Goal: Information Seeking & Learning: Learn about a topic

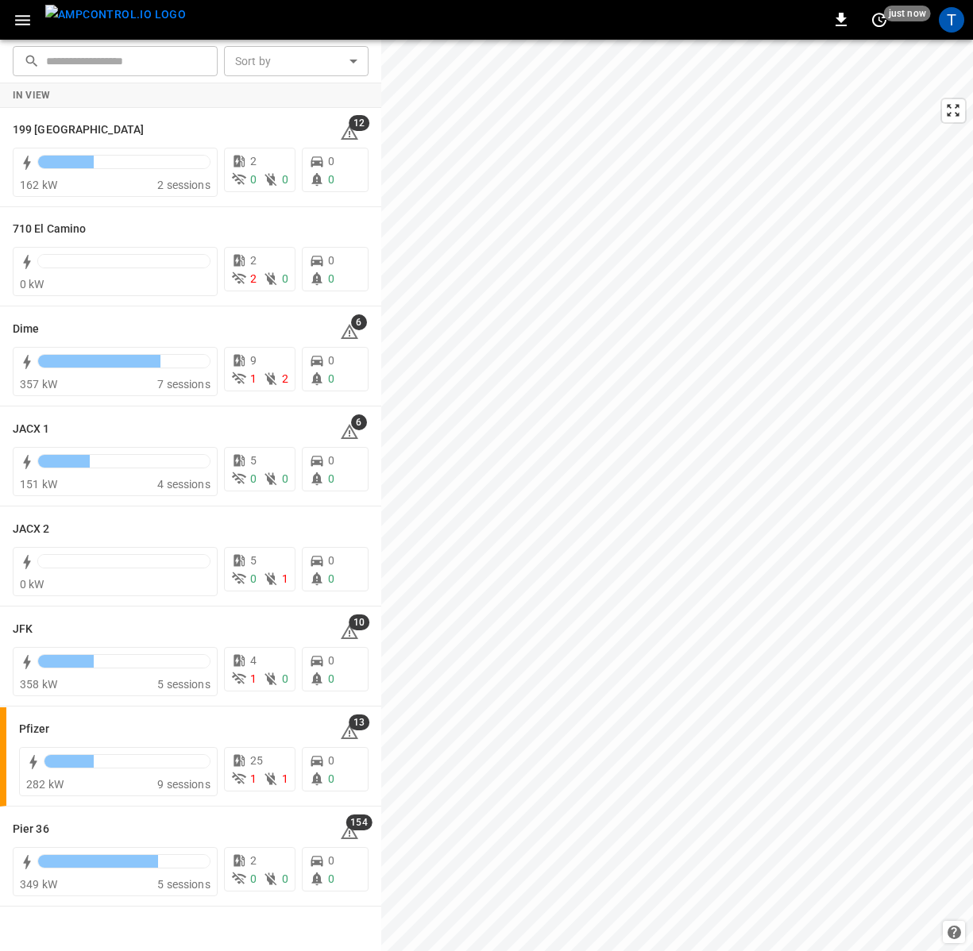
click at [23, 21] on icon "button" at bounding box center [23, 20] width 20 height 20
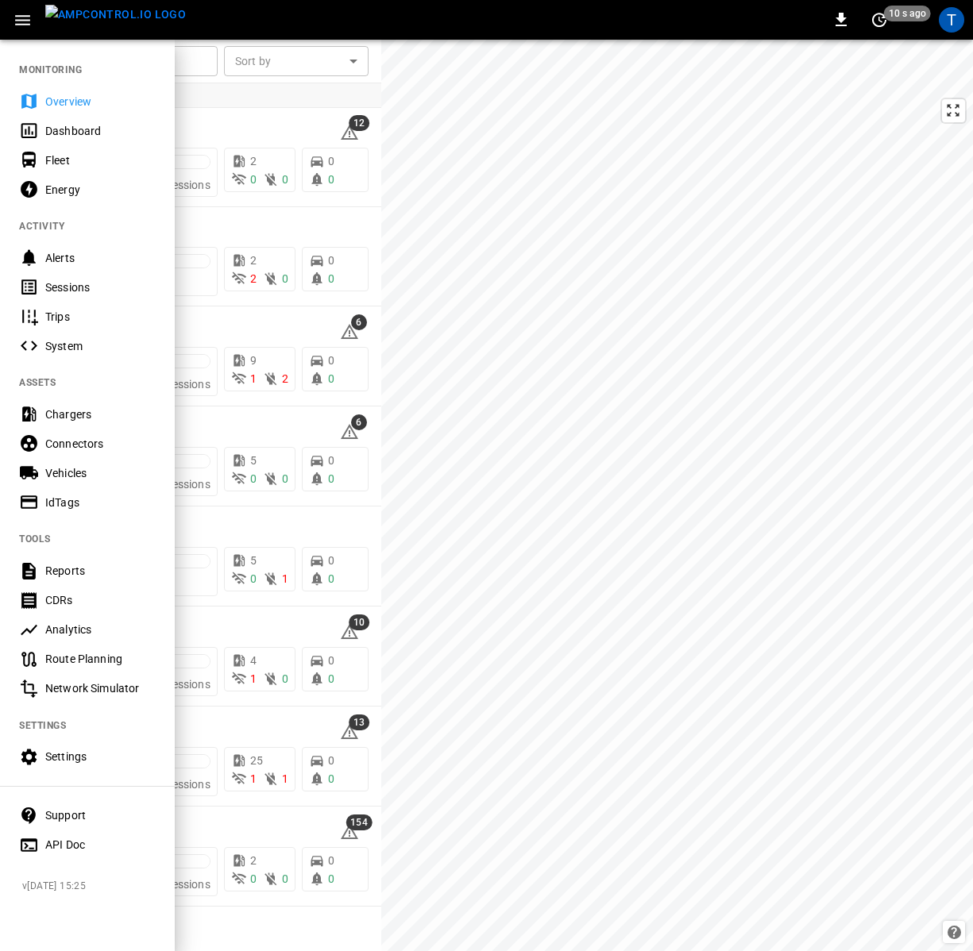
click at [64, 814] on div "Support" at bounding box center [100, 816] width 110 height 16
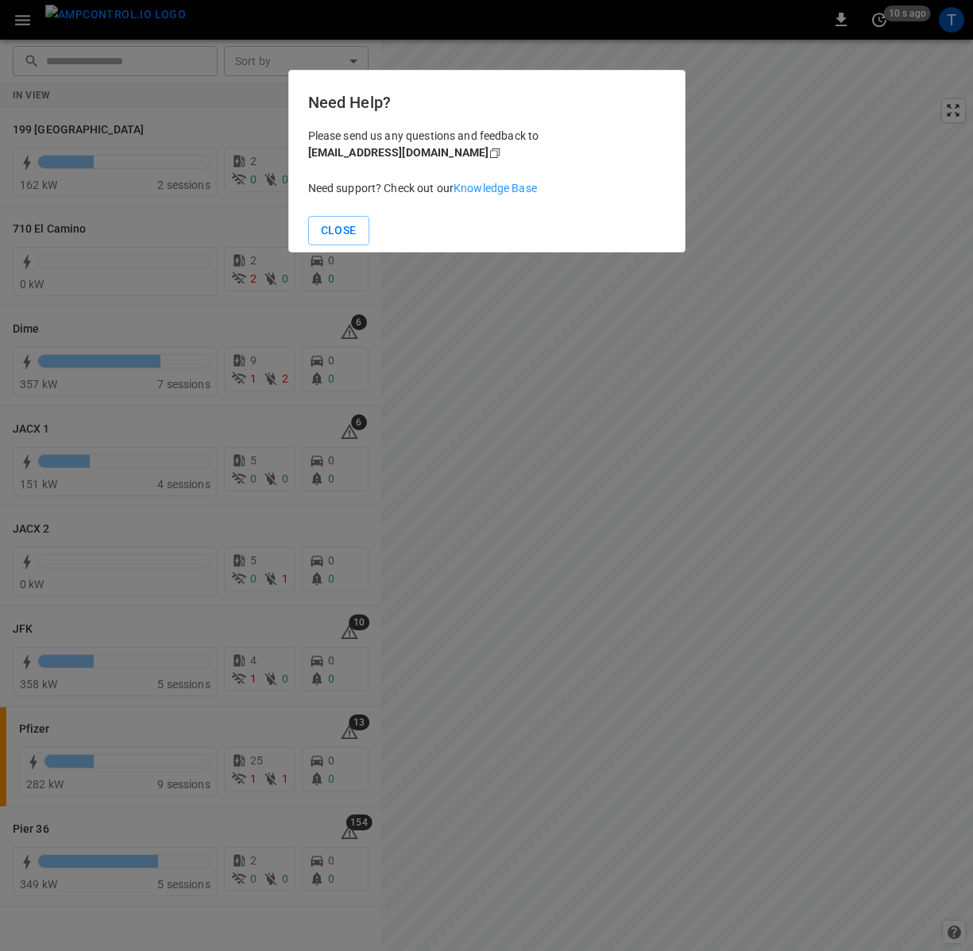
click at [477, 188] on link "Knowledge Base" at bounding box center [494, 188] width 83 height 13
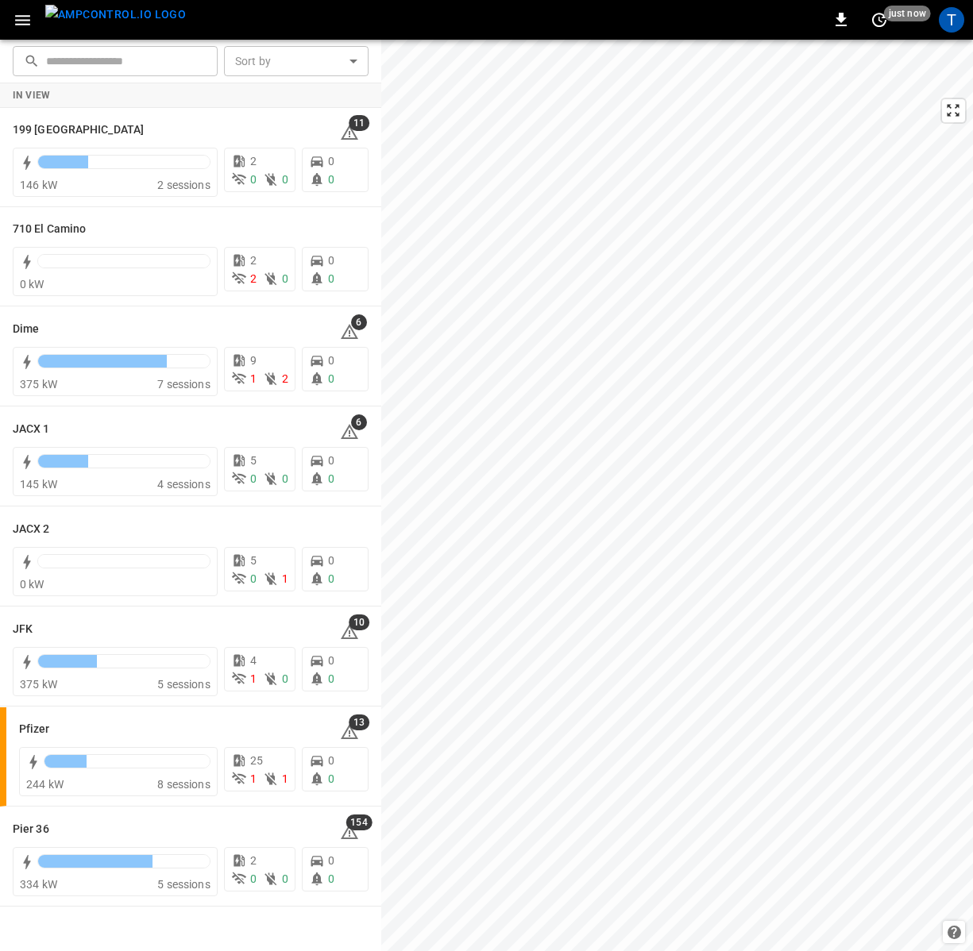
click at [21, 25] on icon "button" at bounding box center [23, 20] width 20 height 20
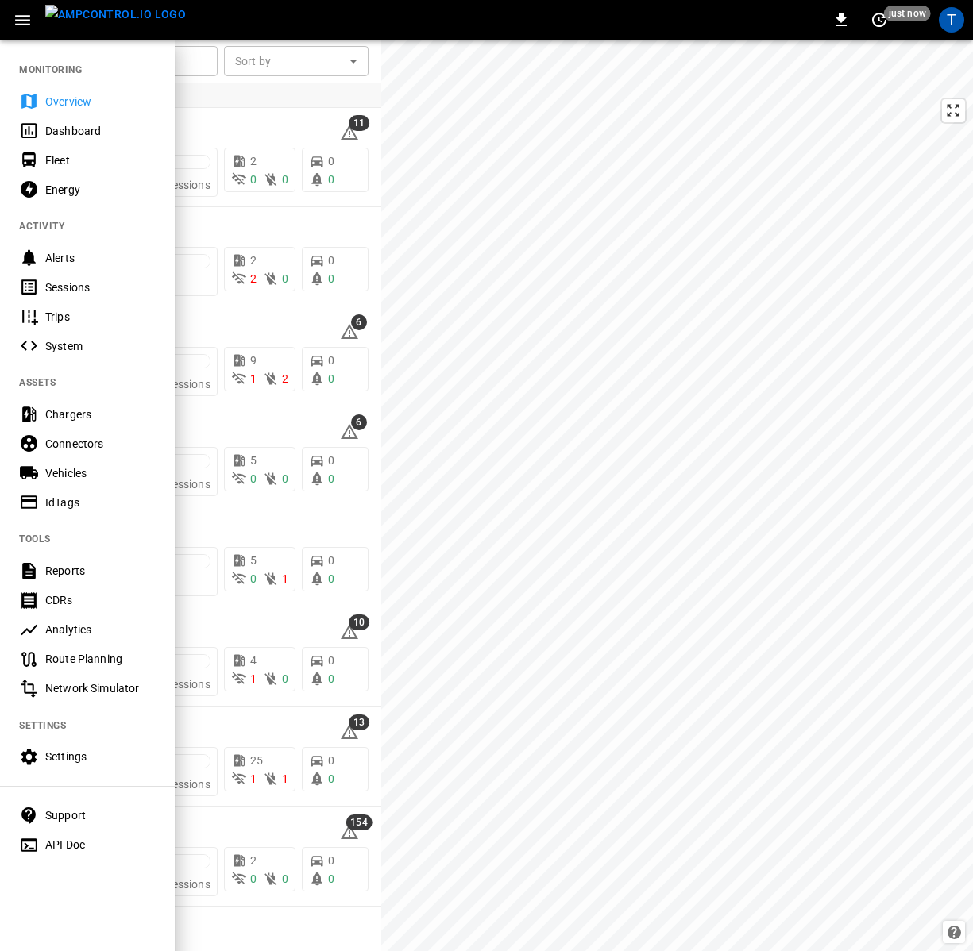
click at [56, 814] on div "Support" at bounding box center [100, 816] width 110 height 16
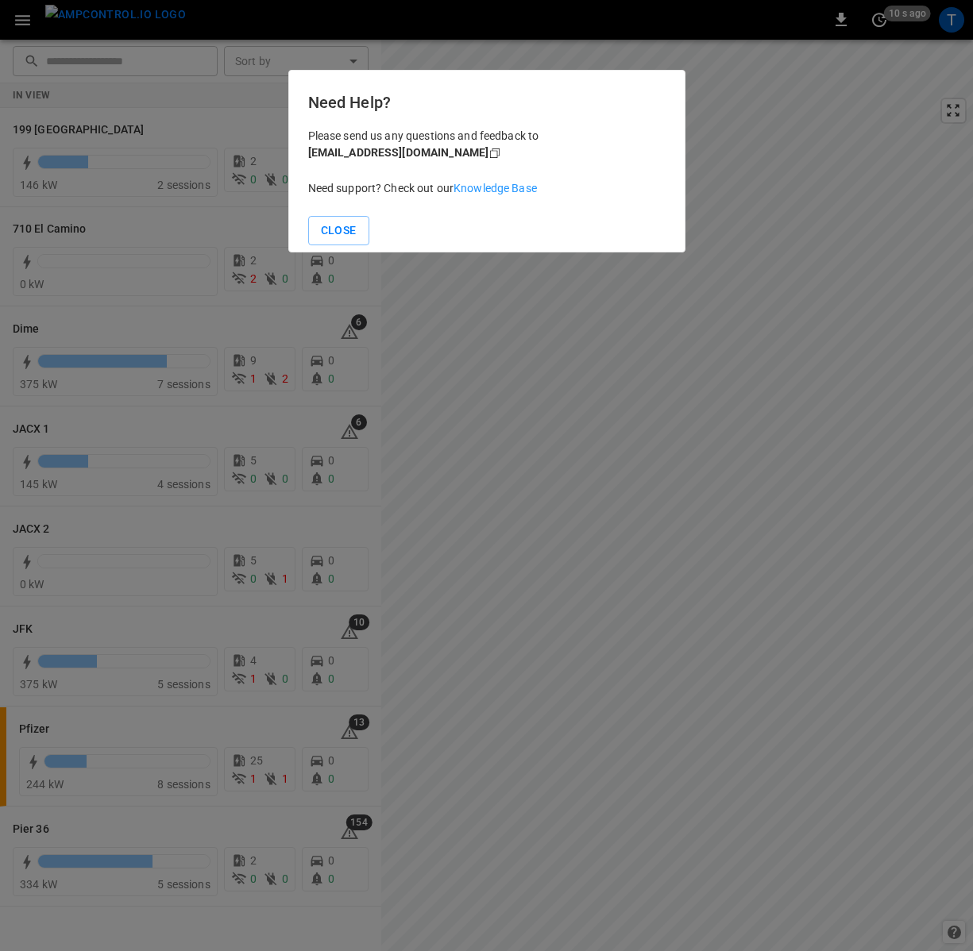
click at [469, 192] on link "Knowledge Base" at bounding box center [494, 188] width 83 height 13
